Goal: Task Accomplishment & Management: Use online tool/utility

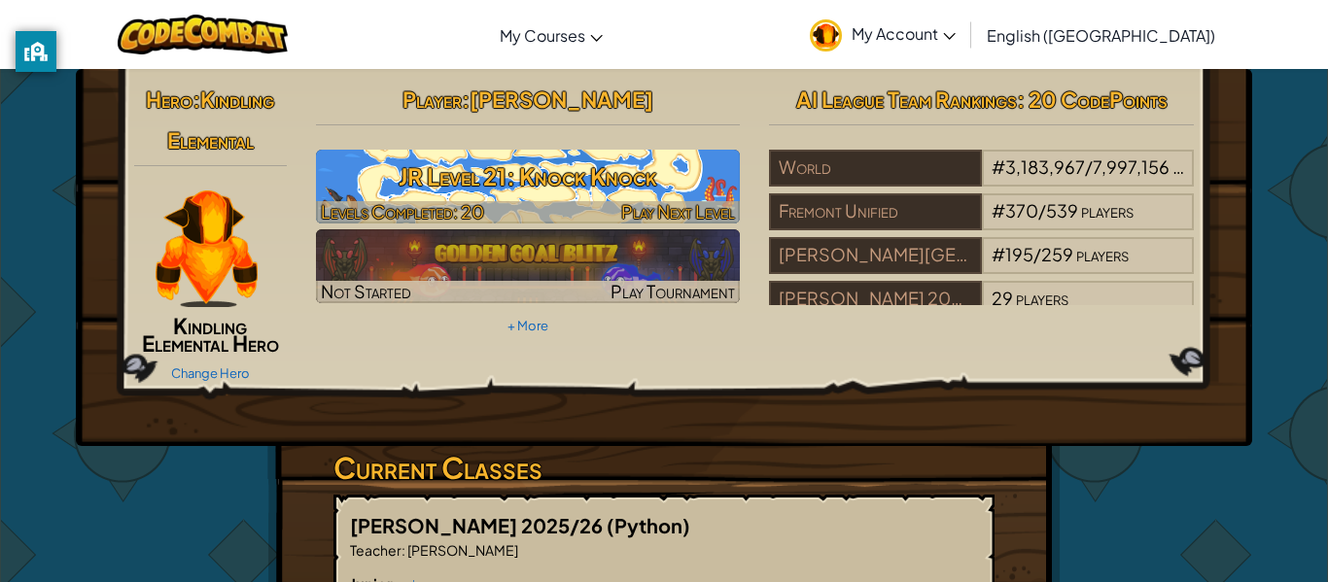
click at [603, 178] on h3 "JR Level 21: Knock Knock" at bounding box center [528, 177] width 425 height 44
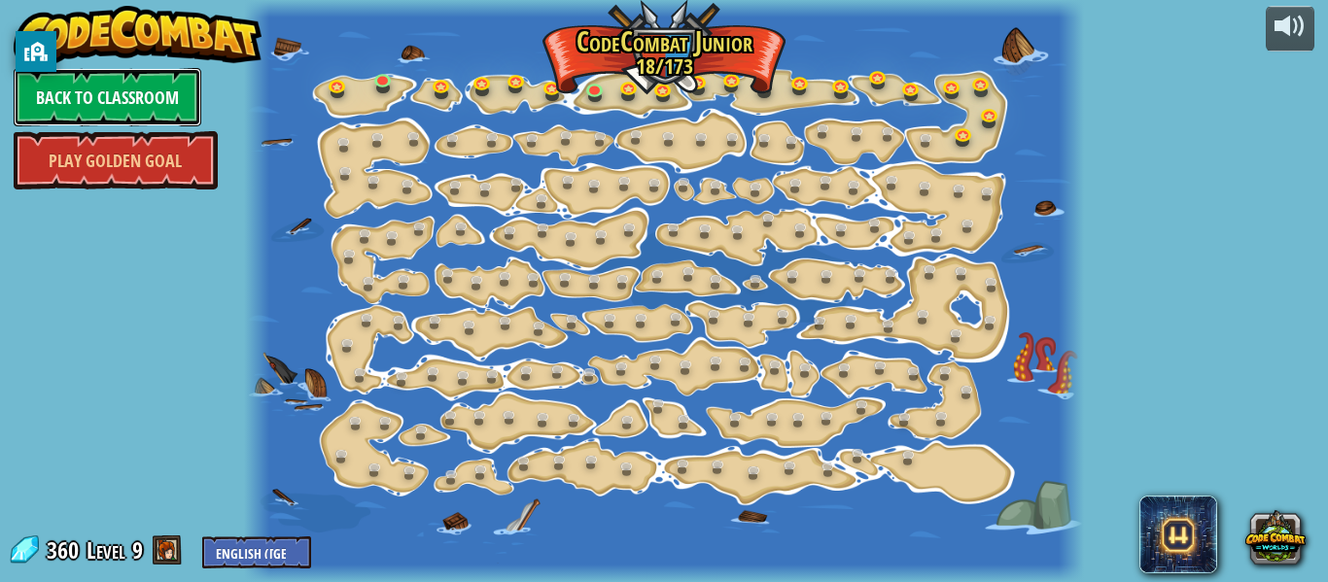
click at [169, 98] on link "Back to Classroom" at bounding box center [108, 97] width 188 height 58
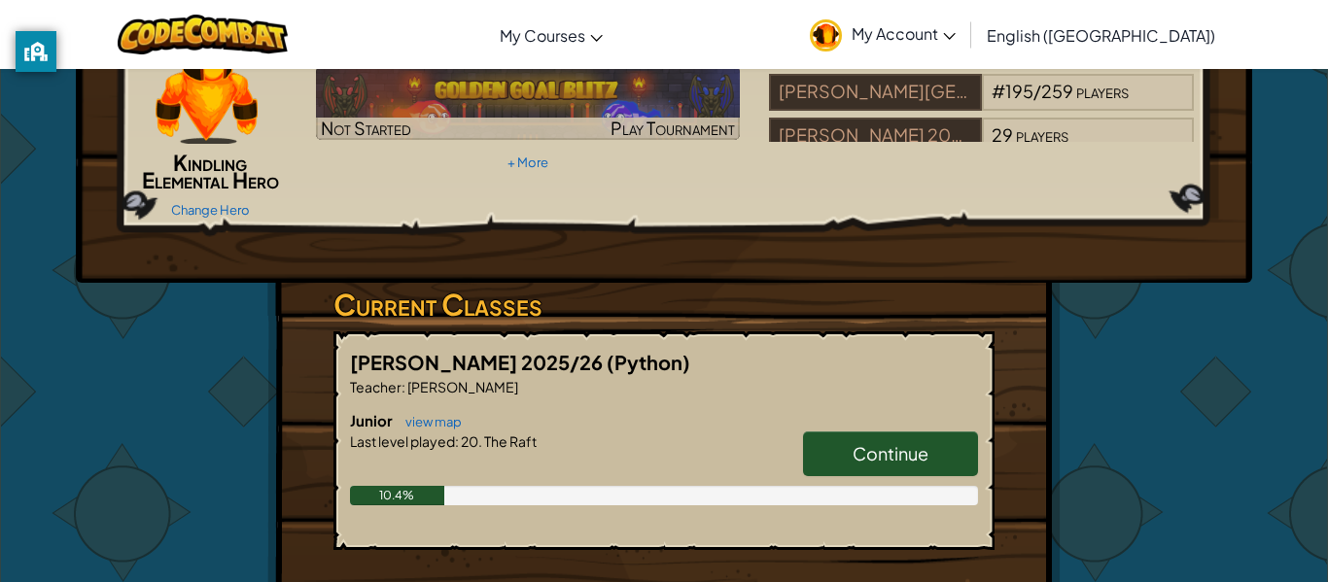
scroll to position [164, 0]
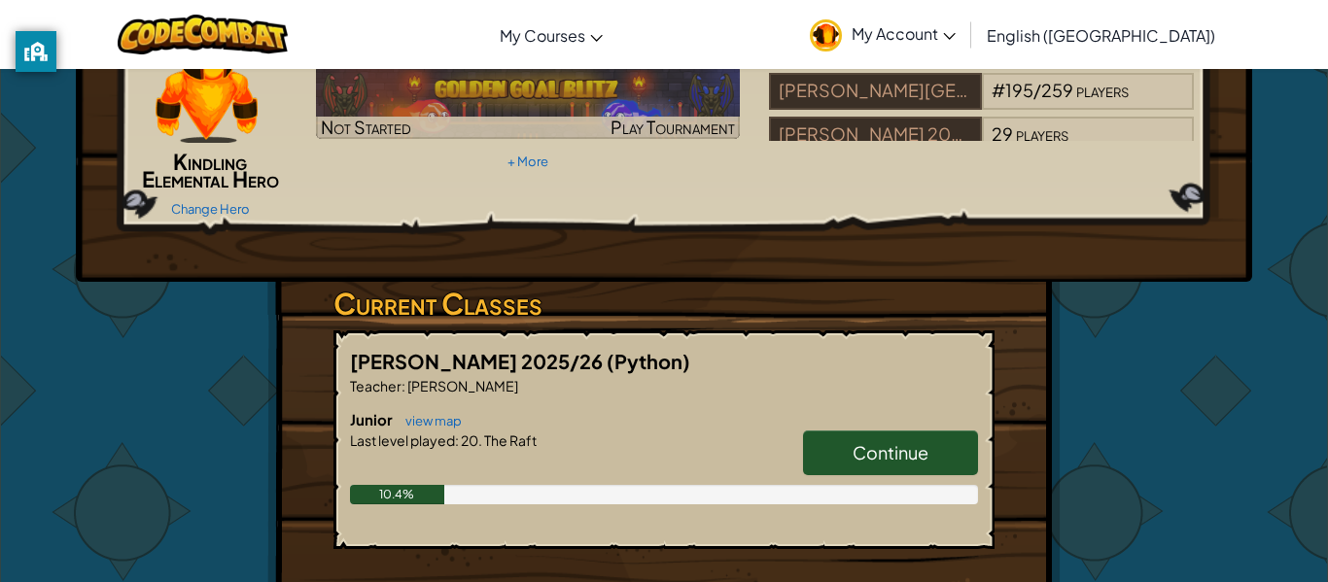
click at [864, 432] on link "Continue" at bounding box center [890, 453] width 175 height 45
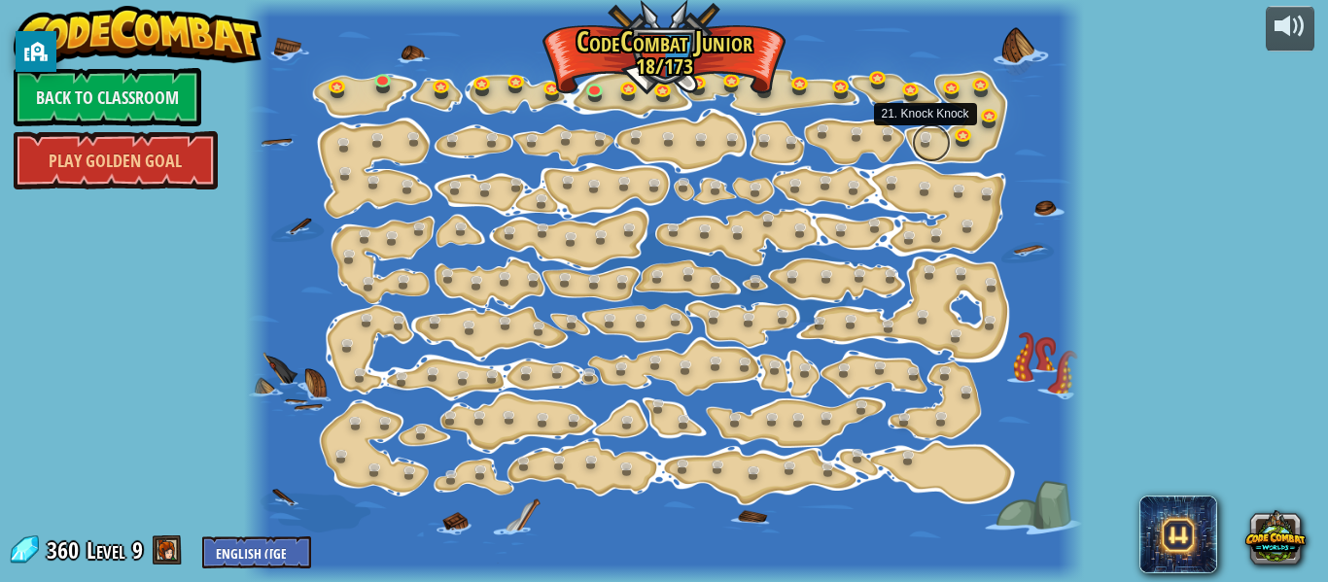
click at [917, 139] on link at bounding box center [931, 142] width 39 height 39
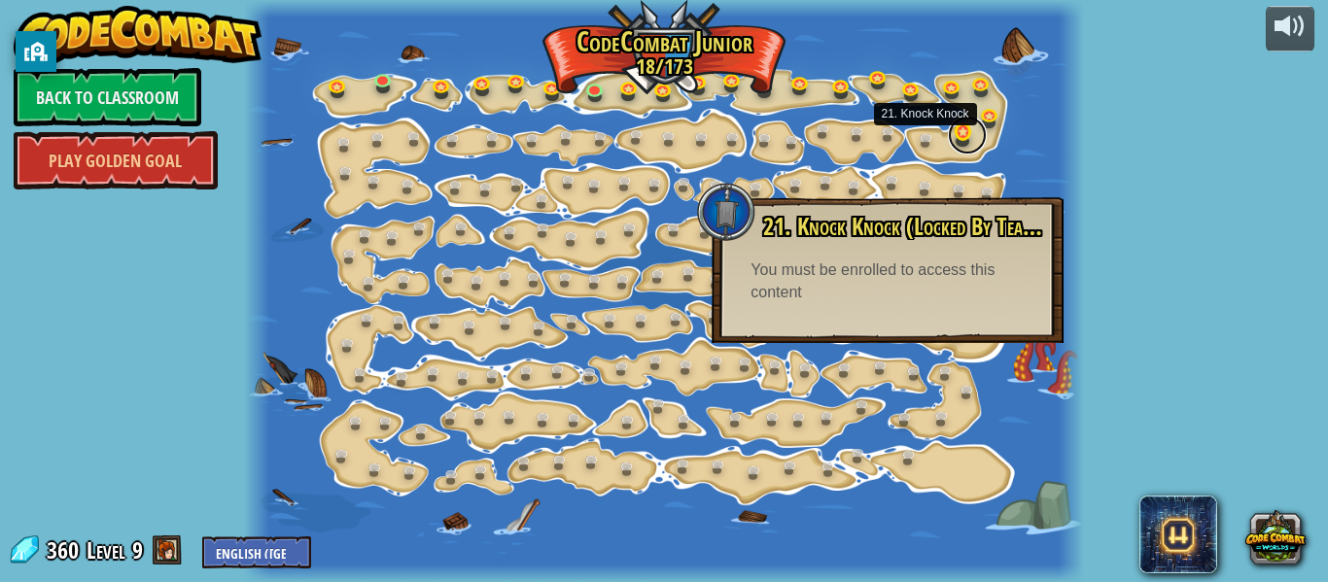
click at [959, 141] on link at bounding box center [967, 135] width 39 height 39
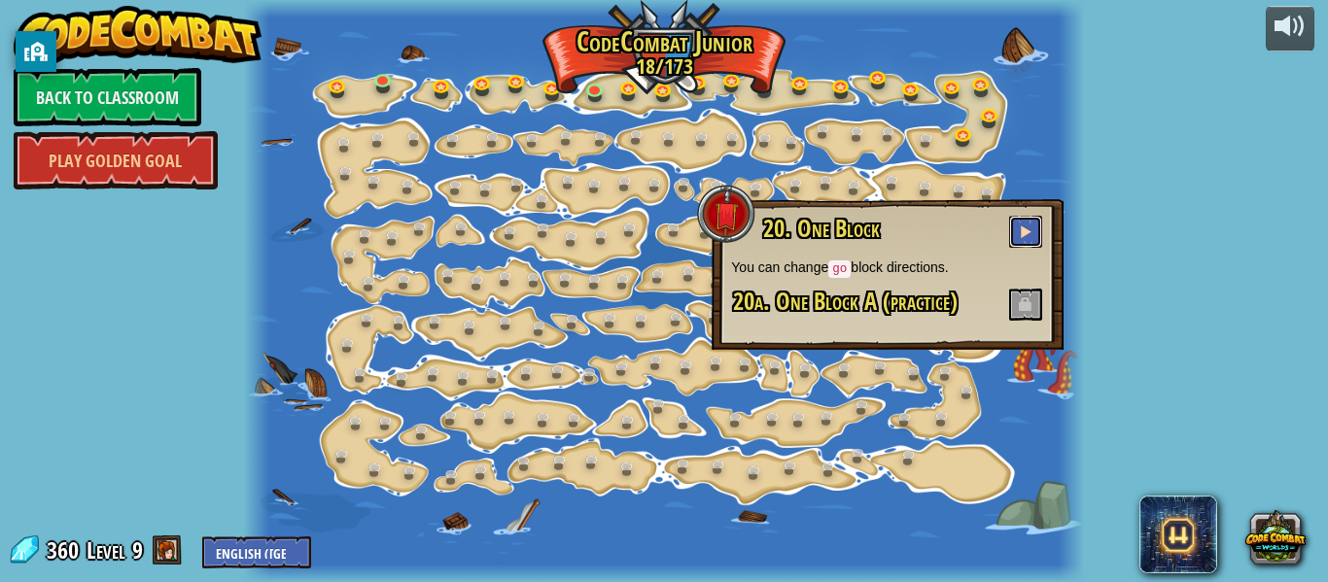
click at [1020, 234] on span at bounding box center [1026, 232] width 14 height 14
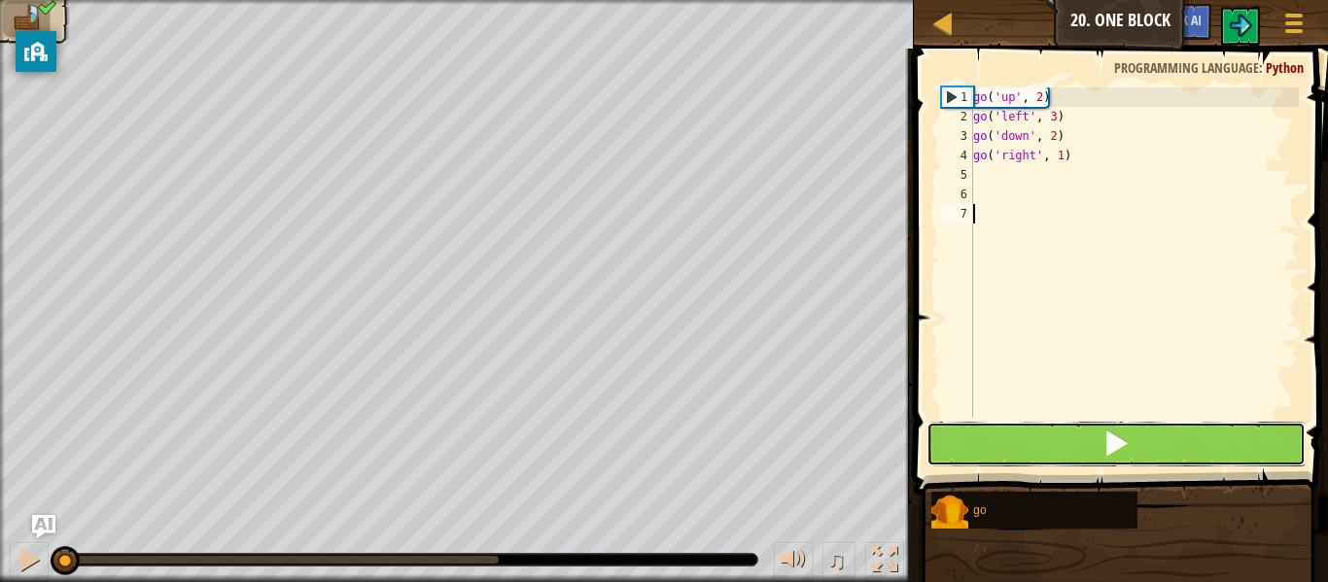
click at [1122, 454] on span at bounding box center [1116, 443] width 27 height 27
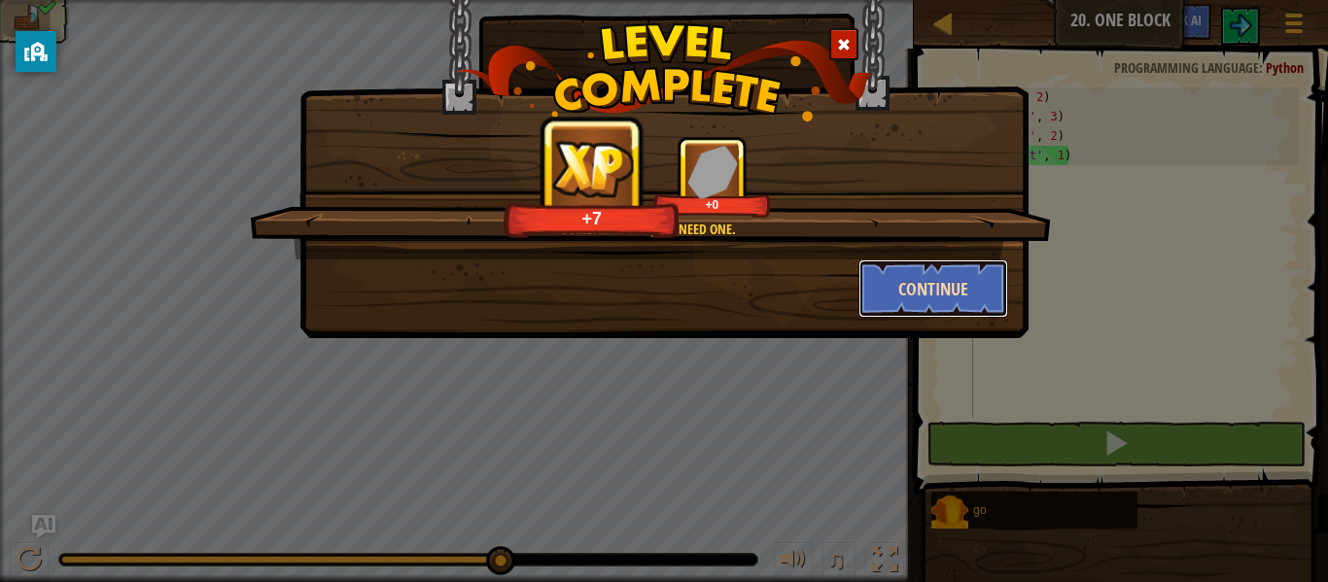
click at [914, 292] on button "Continue" at bounding box center [934, 289] width 151 height 58
